Goal: Information Seeking & Learning: Learn about a topic

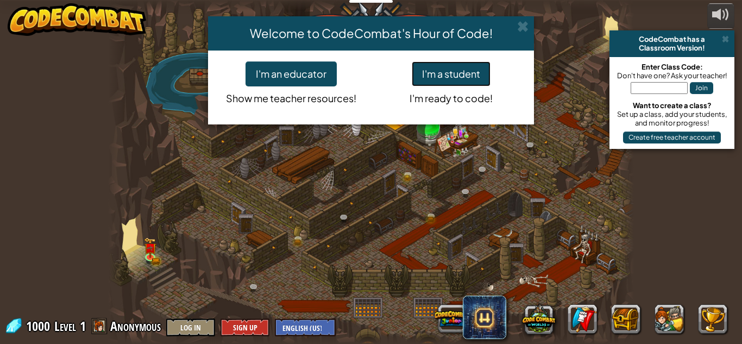
click at [476, 68] on button "I'm a student" at bounding box center [451, 73] width 79 height 25
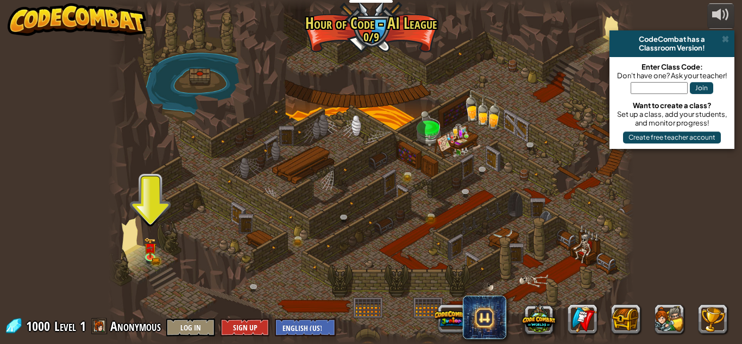
click at [158, 250] on div at bounding box center [371, 172] width 526 height 344
click at [153, 250] on img at bounding box center [150, 242] width 12 height 27
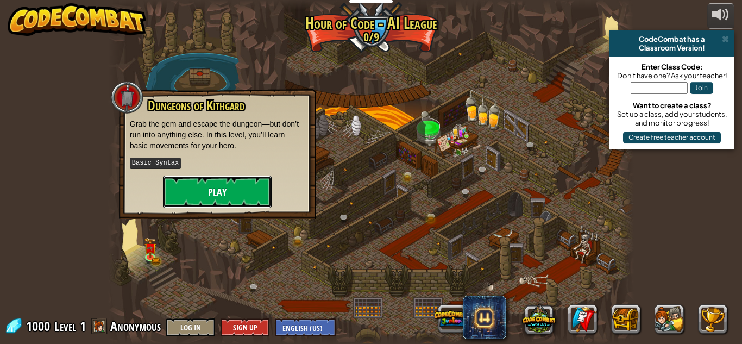
click at [235, 190] on button "Play" at bounding box center [217, 191] width 109 height 33
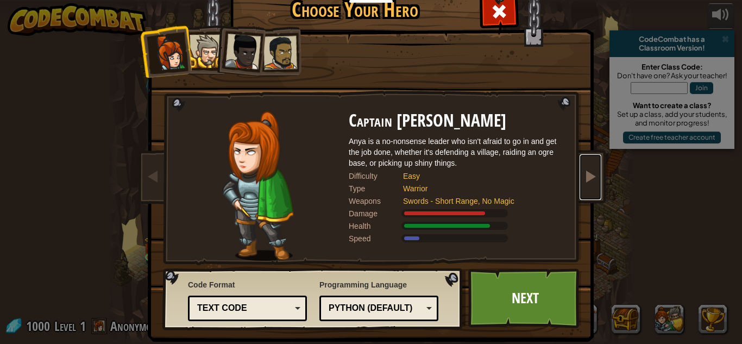
click at [589, 189] on link at bounding box center [590, 177] width 22 height 46
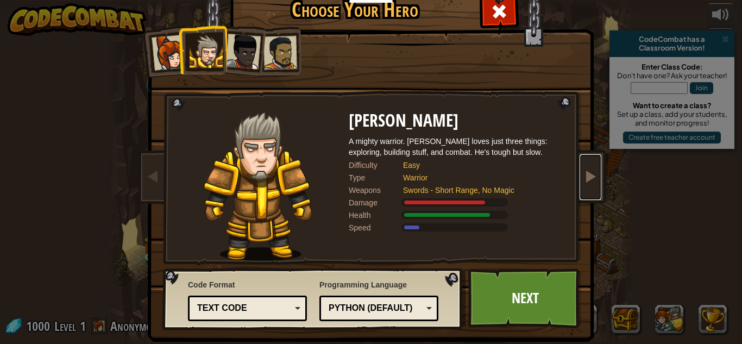
click at [589, 189] on link at bounding box center [590, 177] width 22 height 46
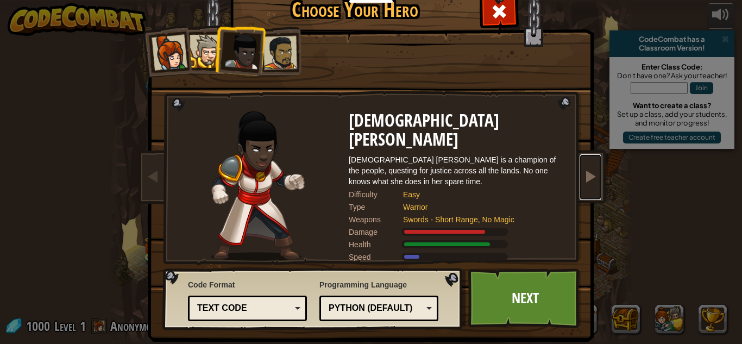
click at [589, 189] on link at bounding box center [590, 177] width 22 height 46
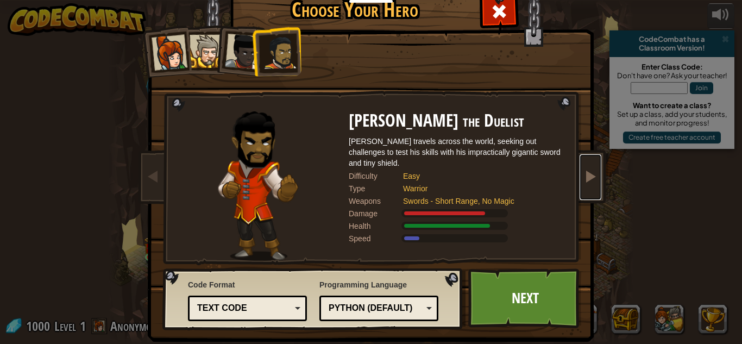
click at [589, 189] on link at bounding box center [590, 177] width 22 height 46
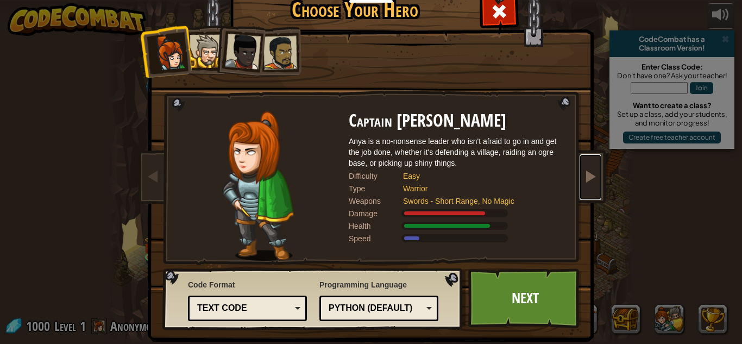
click at [589, 189] on link at bounding box center [590, 177] width 22 height 46
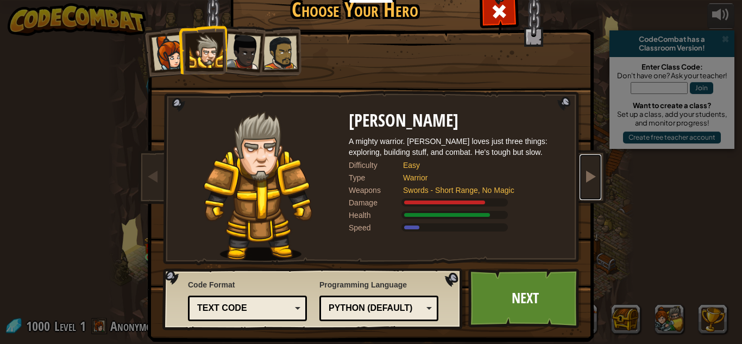
click at [589, 189] on link at bounding box center [590, 177] width 22 height 46
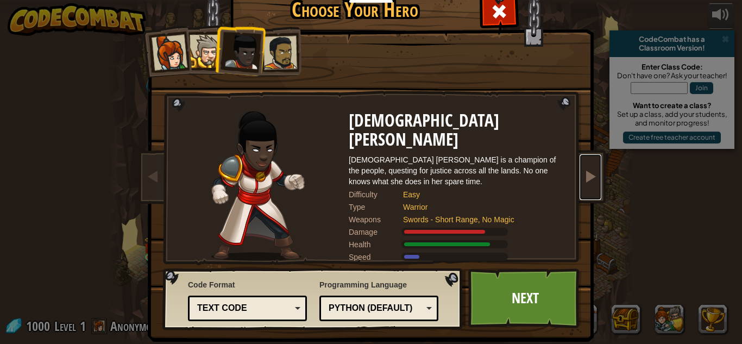
click at [589, 190] on link at bounding box center [590, 177] width 22 height 46
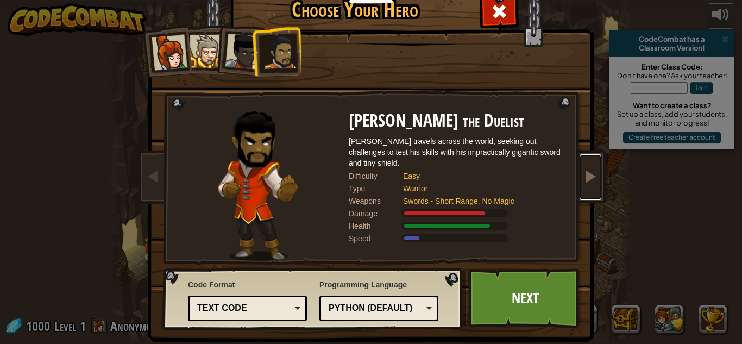
click at [589, 190] on link at bounding box center [590, 177] width 22 height 46
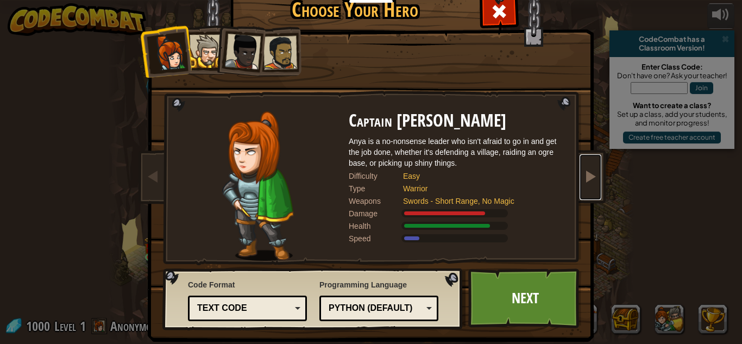
click at [595, 186] on link at bounding box center [590, 177] width 22 height 46
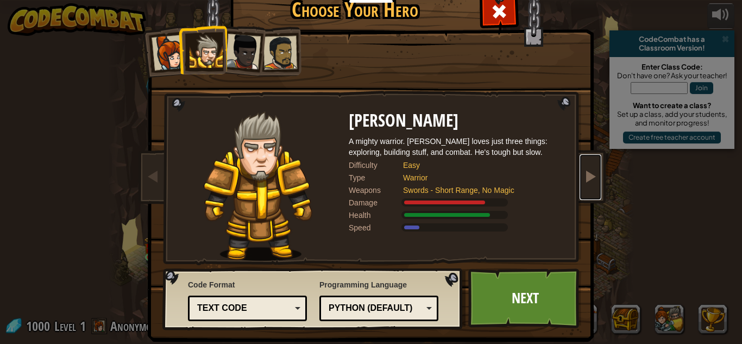
click at [594, 187] on link at bounding box center [590, 177] width 22 height 46
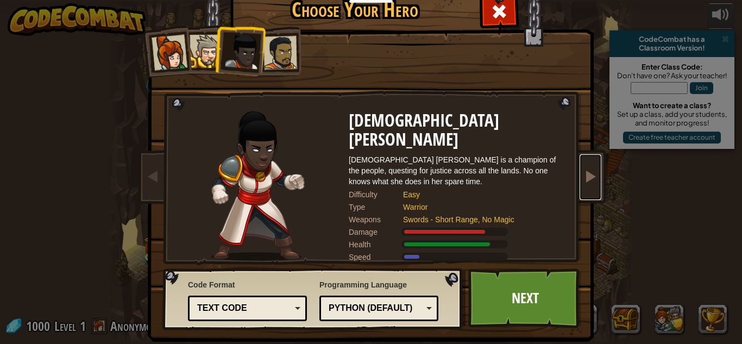
click at [594, 187] on link at bounding box center [590, 177] width 22 height 46
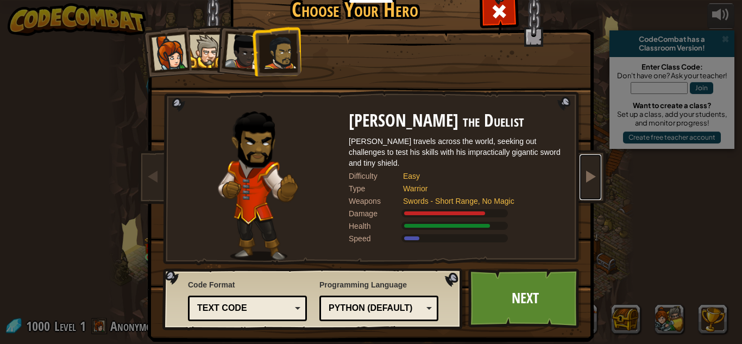
click at [594, 187] on link at bounding box center [590, 177] width 22 height 46
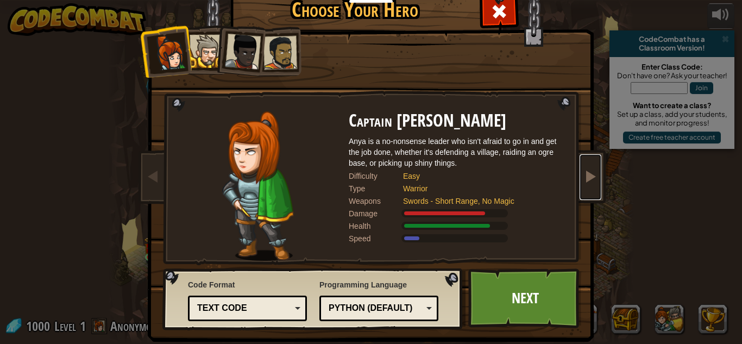
click at [594, 187] on link at bounding box center [590, 177] width 22 height 46
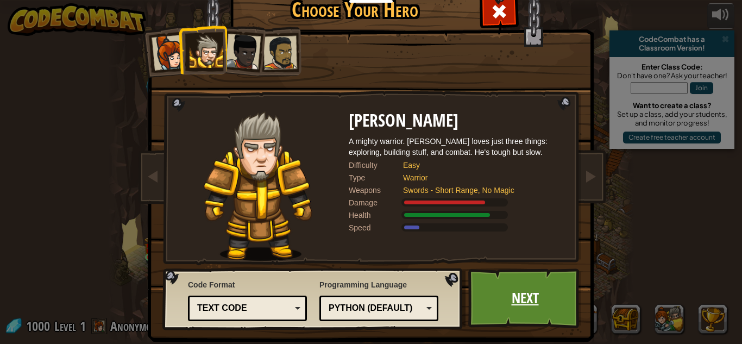
click at [488, 282] on link "Next" at bounding box center [524, 298] width 113 height 60
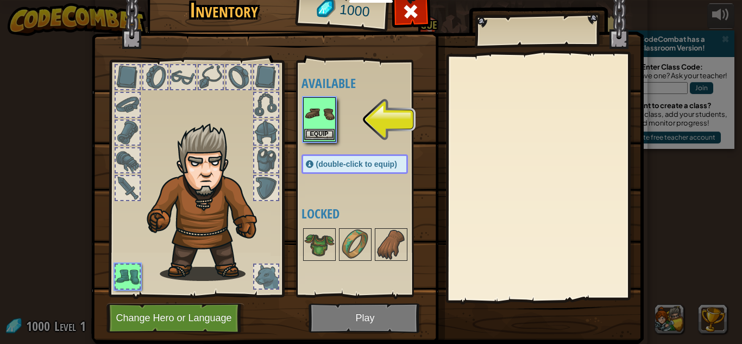
click at [314, 120] on img at bounding box center [319, 113] width 30 height 30
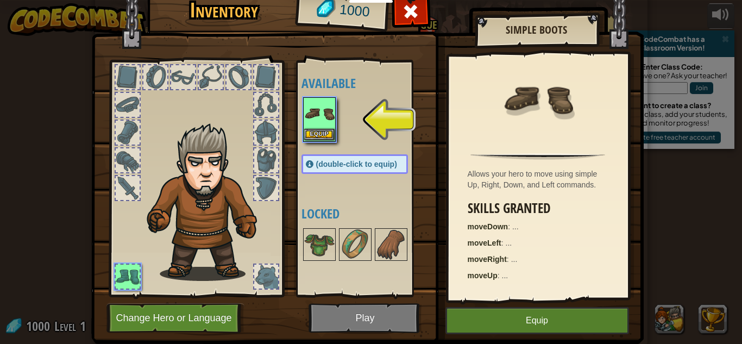
click at [315, 121] on img at bounding box center [319, 113] width 30 height 30
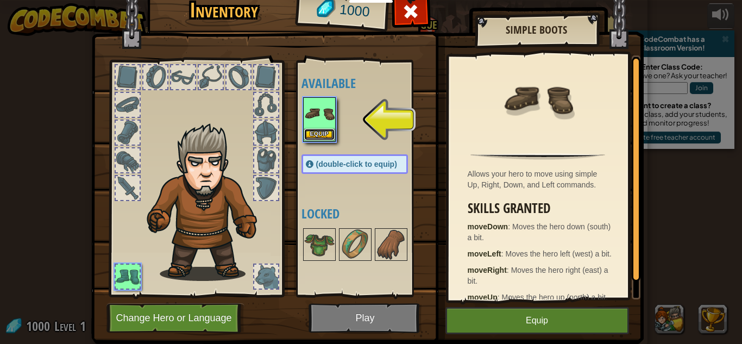
click at [320, 137] on button "Equip" at bounding box center [319, 134] width 30 height 11
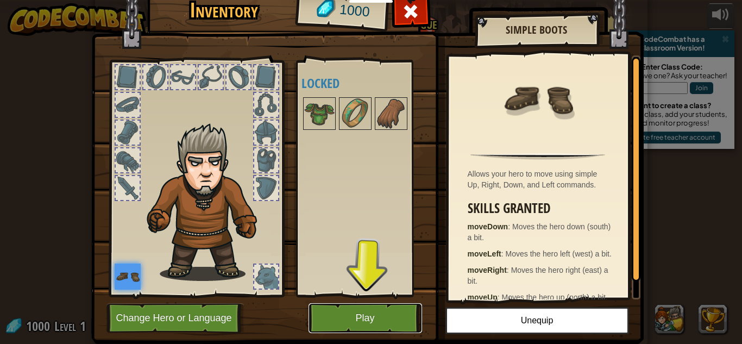
click at [379, 305] on button "Play" at bounding box center [364, 318] width 113 height 30
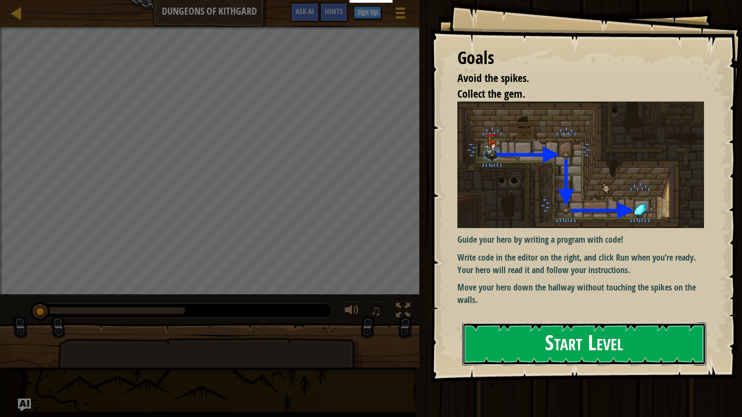
click at [482, 343] on button "Start Level" at bounding box center [584, 344] width 244 height 43
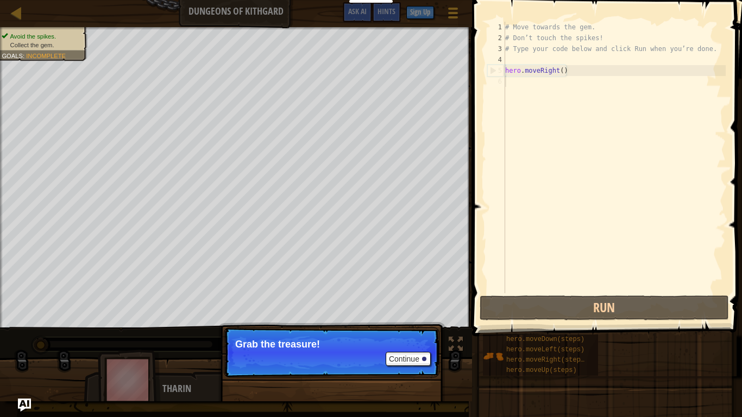
click at [411, 343] on p "Continue Grab the treasure!" at bounding box center [332, 352] width 216 height 50
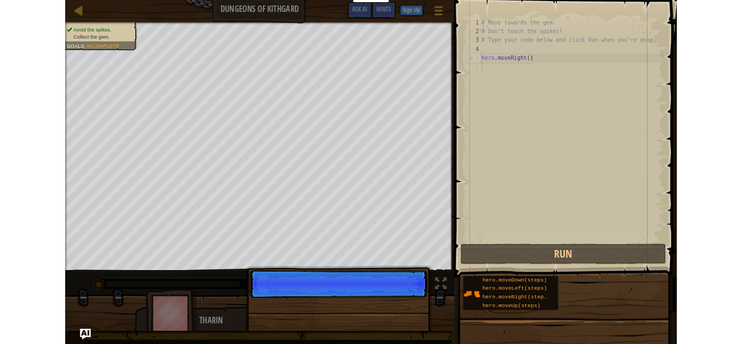
scroll to position [5, 0]
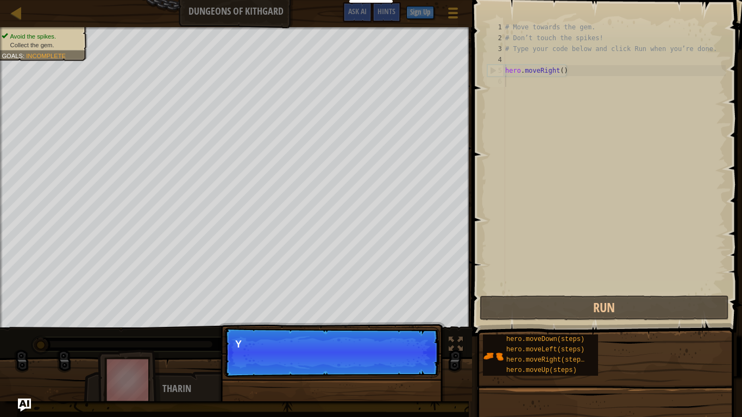
click at [413, 343] on p "Continue Y" at bounding box center [332, 352] width 216 height 50
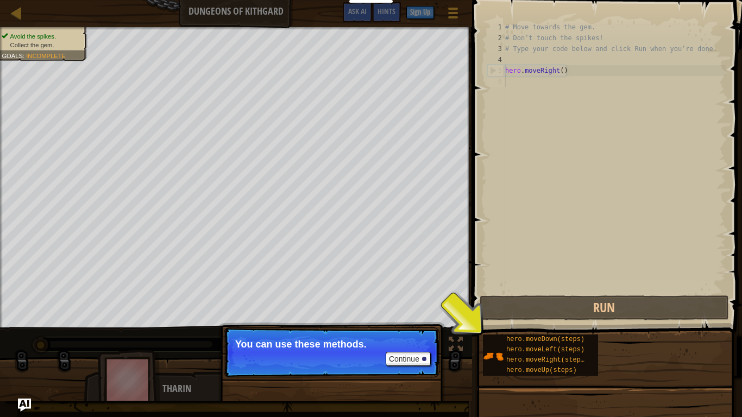
click at [436, 343] on p "Continue You can use these methods." at bounding box center [332, 352] width 216 height 50
click at [408, 343] on button "Continue" at bounding box center [408, 359] width 45 height 14
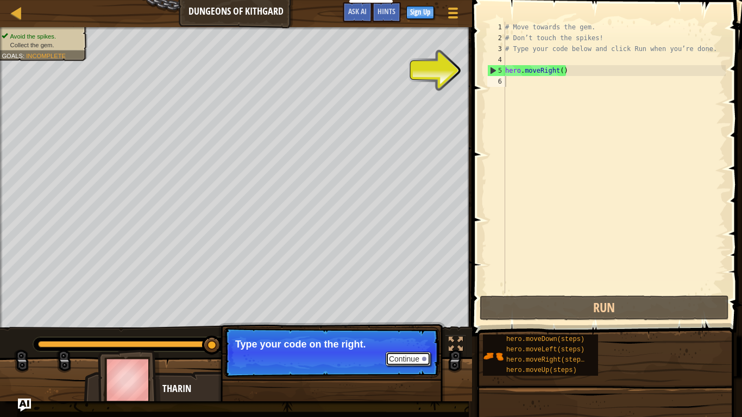
click at [424, 343] on button "Continue" at bounding box center [408, 359] width 45 height 14
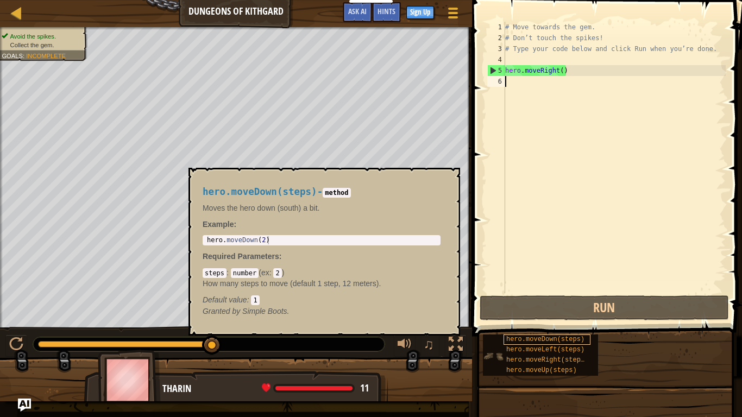
click at [511, 342] on span "hero.moveDown(steps)" at bounding box center [545, 340] width 78 height 8
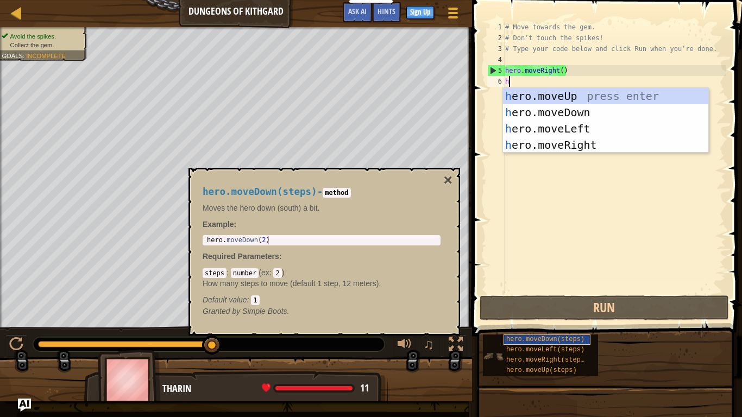
type textarea "h"
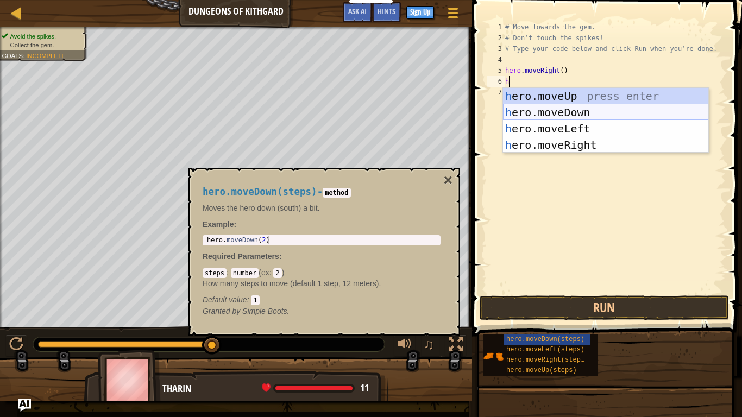
click at [548, 115] on div "h ero.moveUp press enter h ero.moveDown press enter h ero.moveLeft press enter …" at bounding box center [605, 137] width 205 height 98
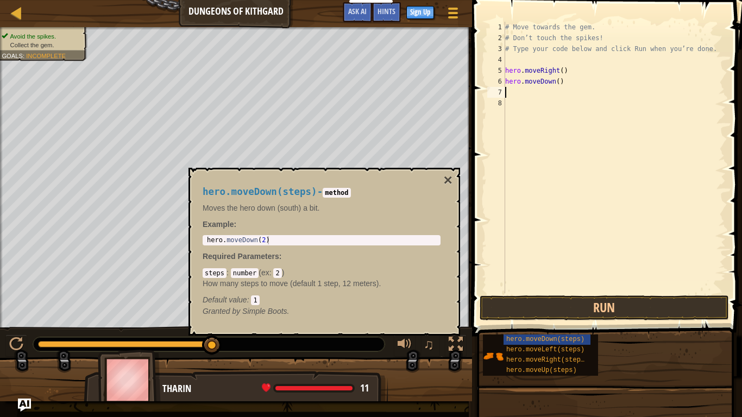
type textarea "h"
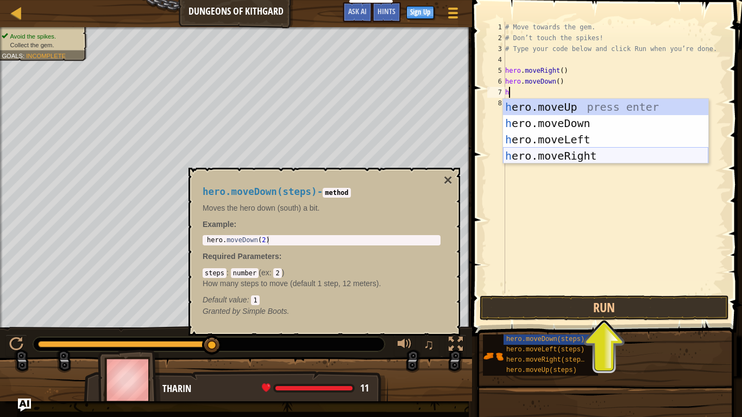
click at [567, 153] on div "h ero.moveUp press enter h ero.moveDown press enter h ero.moveLeft press enter …" at bounding box center [605, 148] width 205 height 98
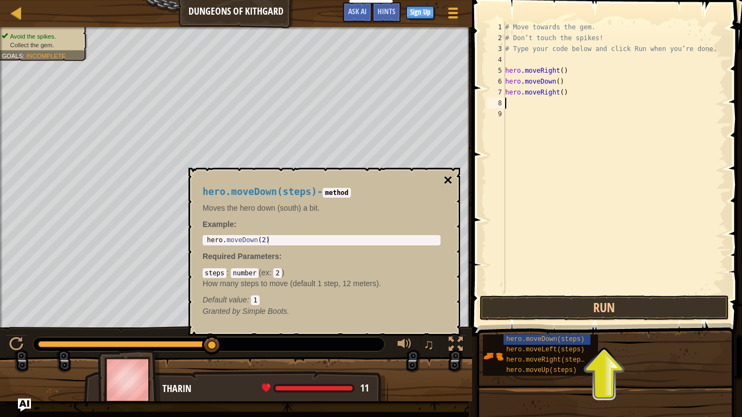
click at [449, 181] on button "×" at bounding box center [448, 180] width 9 height 15
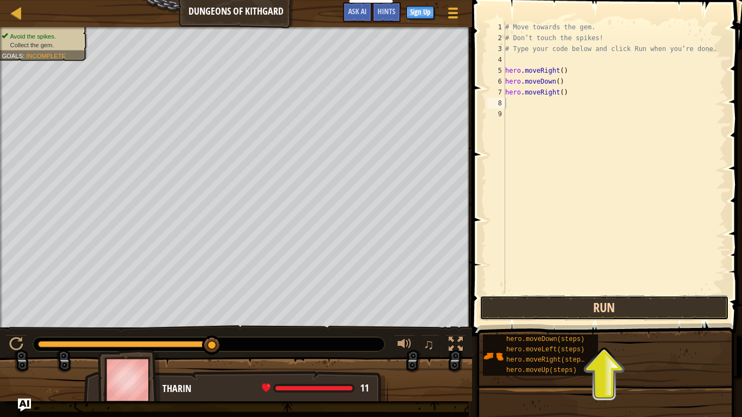
click at [532, 302] on button "Run" at bounding box center [603, 307] width 249 height 25
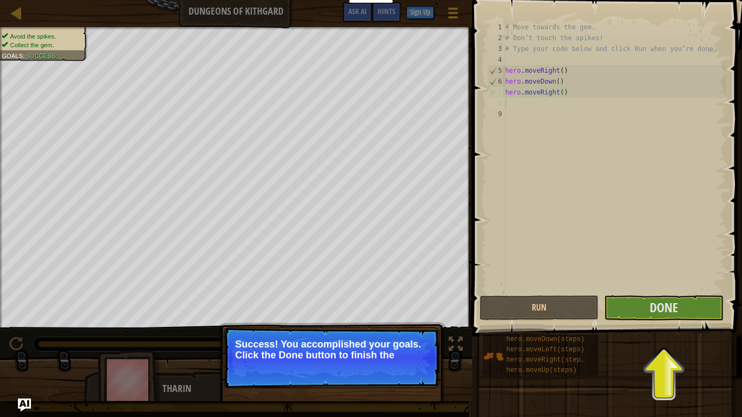
click at [416, 340] on p "Success! You accomplished your goals. Click the Done button to finish the" at bounding box center [331, 350] width 193 height 22
click at [416, 340] on p "Success! You accomplished your goals. Click the Done button to finish the level." at bounding box center [331, 350] width 193 height 22
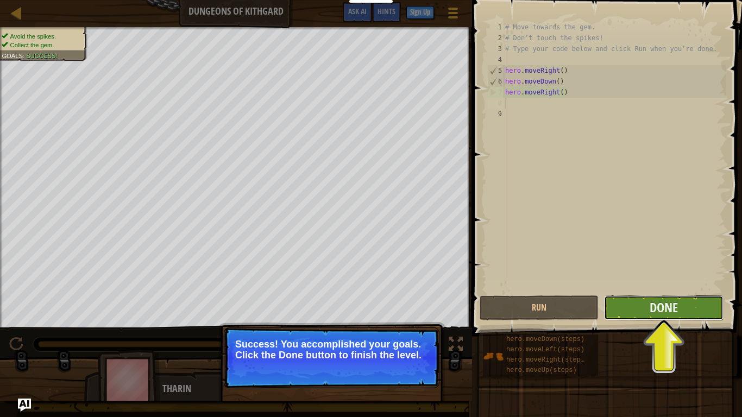
click at [636, 301] on button "Done" at bounding box center [663, 307] width 119 height 25
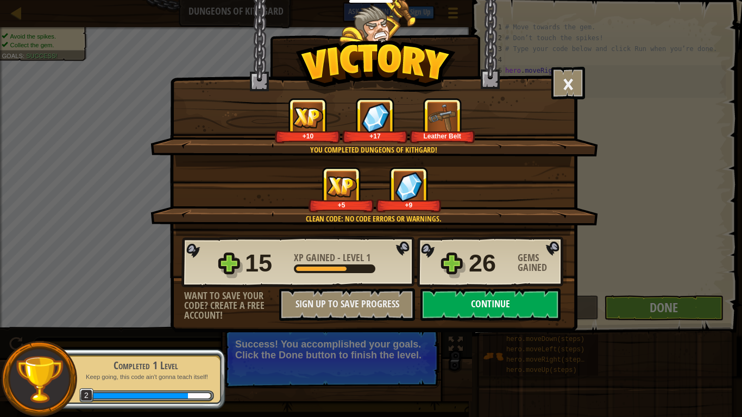
click at [517, 299] on button "Continue" at bounding box center [490, 304] width 140 height 33
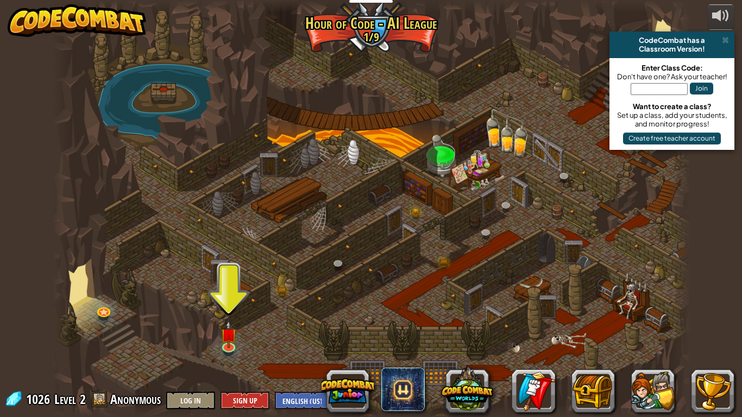
click at [362, 81] on div at bounding box center [371, 208] width 638 height 417
